Goal: Find specific page/section: Find specific page/section

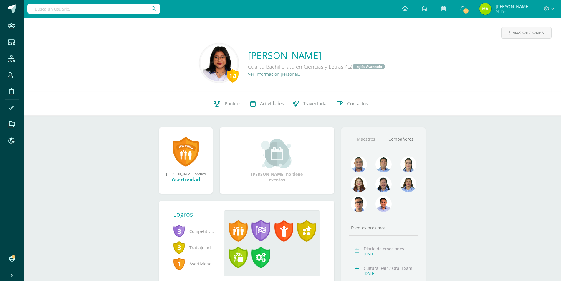
click at [105, 11] on input "text" at bounding box center [93, 9] width 133 height 10
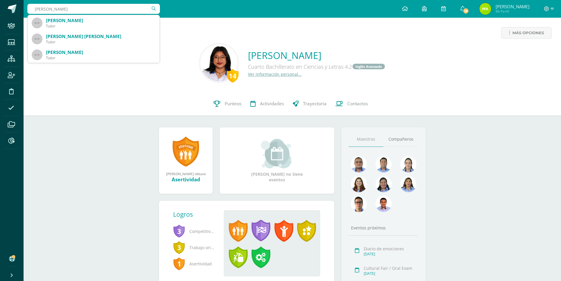
type input "carlos ramirez matta"
click at [60, 10] on input "carlos ramirez matta" at bounding box center [93, 9] width 133 height 10
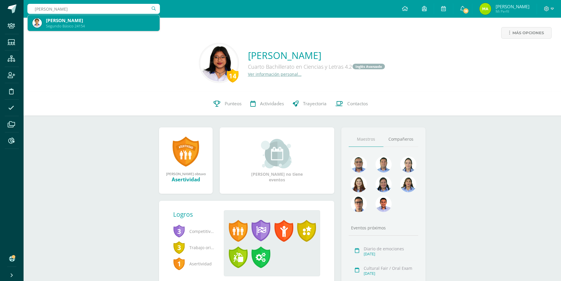
click at [102, 27] on div "Segundo Básico 24154" at bounding box center [100, 26] width 109 height 5
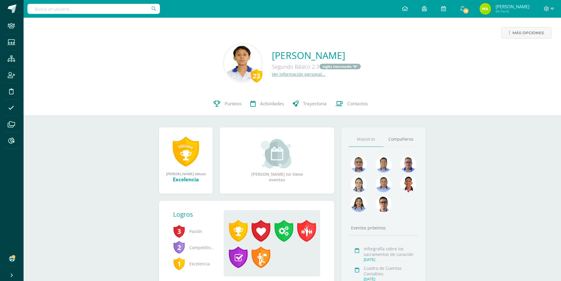
click at [278, 76] on link "Ver información personal..." at bounding box center [299, 74] width 54 height 6
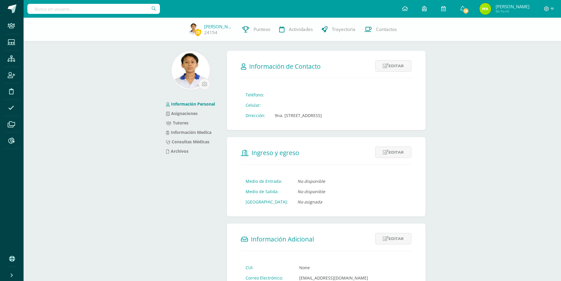
click at [186, 125] on link "Tutores" at bounding box center [177, 123] width 22 height 6
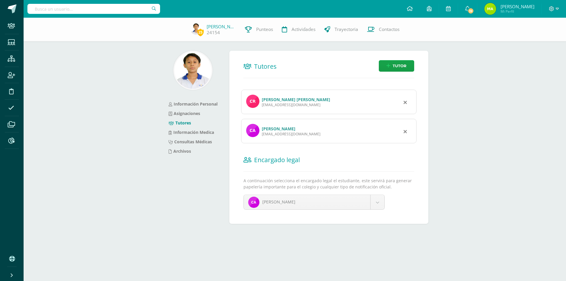
click at [298, 101] on link "[PERSON_NAME] [PERSON_NAME]" at bounding box center [296, 100] width 68 height 6
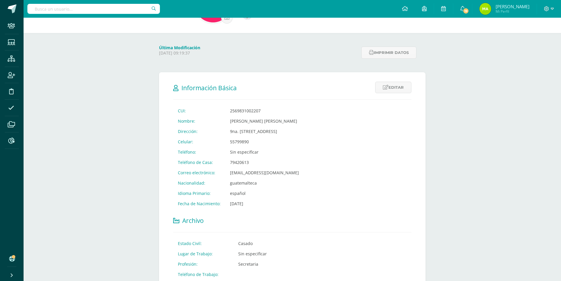
click at [110, 6] on input "text" at bounding box center [93, 9] width 133 height 10
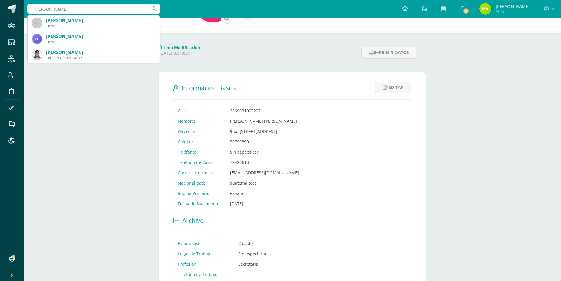
type input "[PERSON_NAME]"
